Goal: Transaction & Acquisition: Purchase product/service

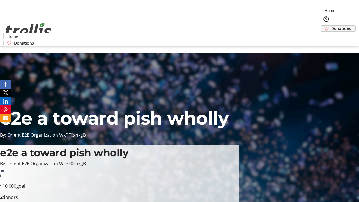
click at [332, 26] on span "Donations" at bounding box center [342, 29] width 20 height 6
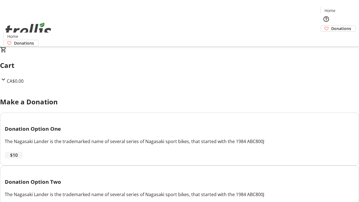
click at [18, 159] on span "$10" at bounding box center [14, 155] width 8 height 7
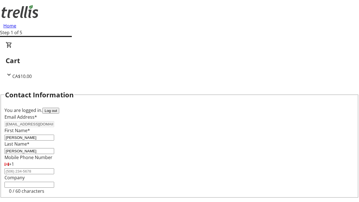
select select "CA"
type input "[STREET_ADDRESS][PERSON_NAME]"
type input "Kelowna"
select select "BC"
type input "Kelowna"
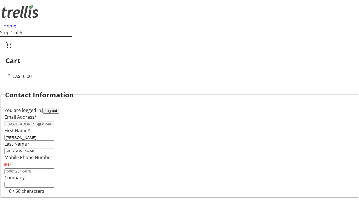
type input "V1Y 0C2"
